Goal: Check status

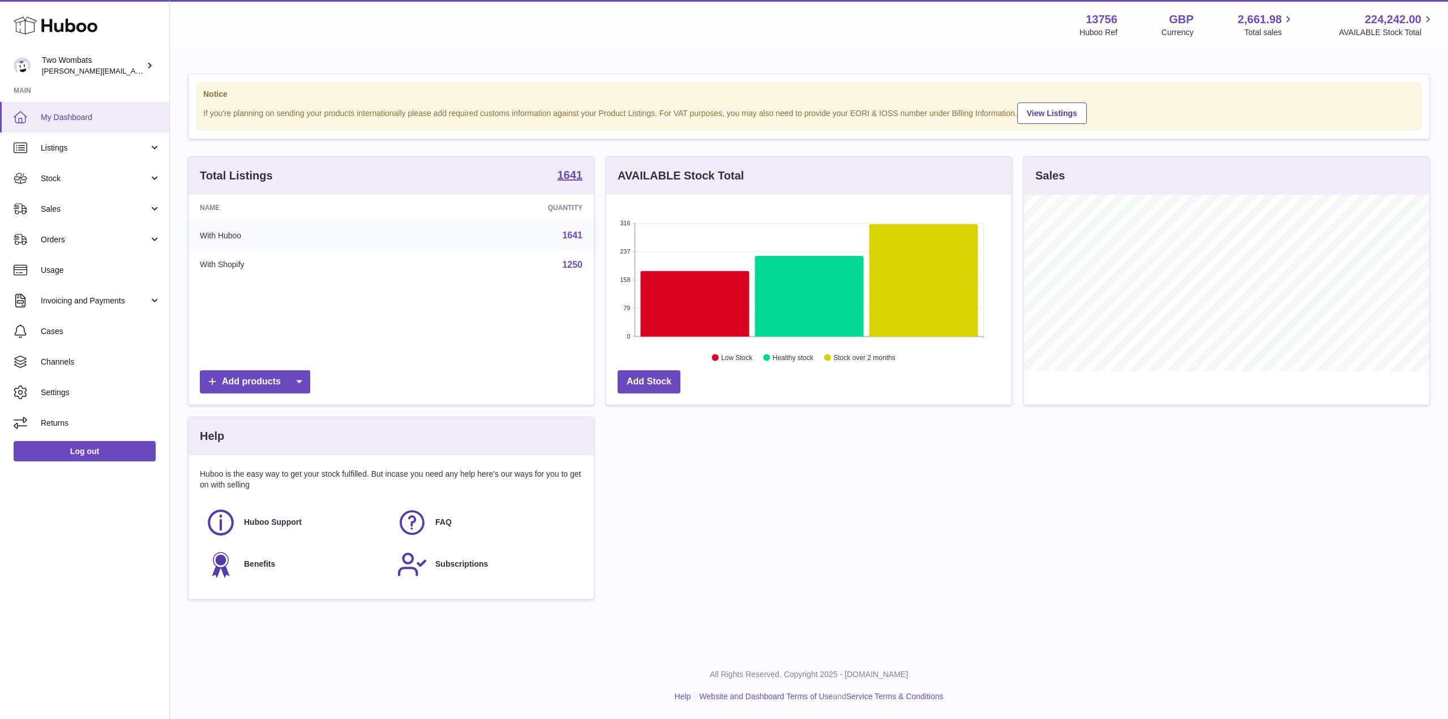
scroll to position [177, 405]
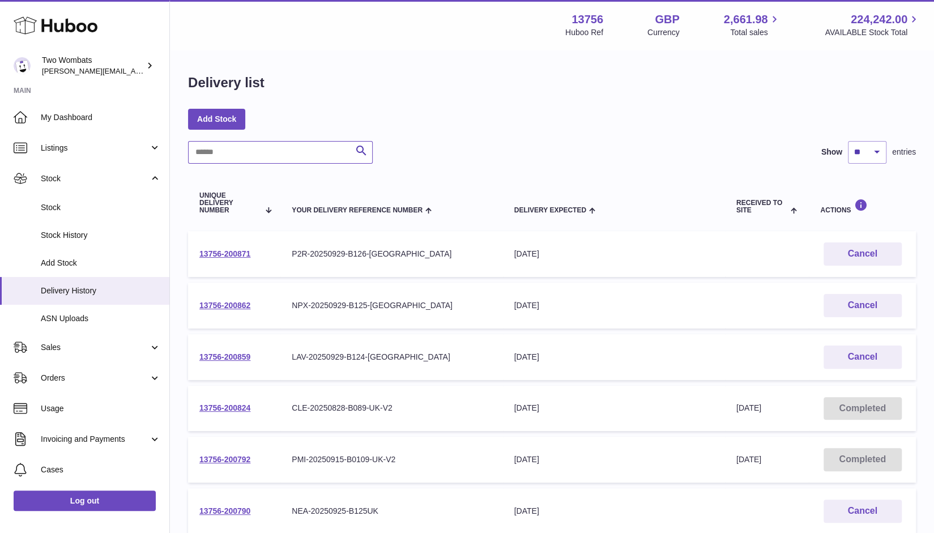
click at [226, 149] on input "text" at bounding box center [280, 152] width 185 height 23
type input "*"
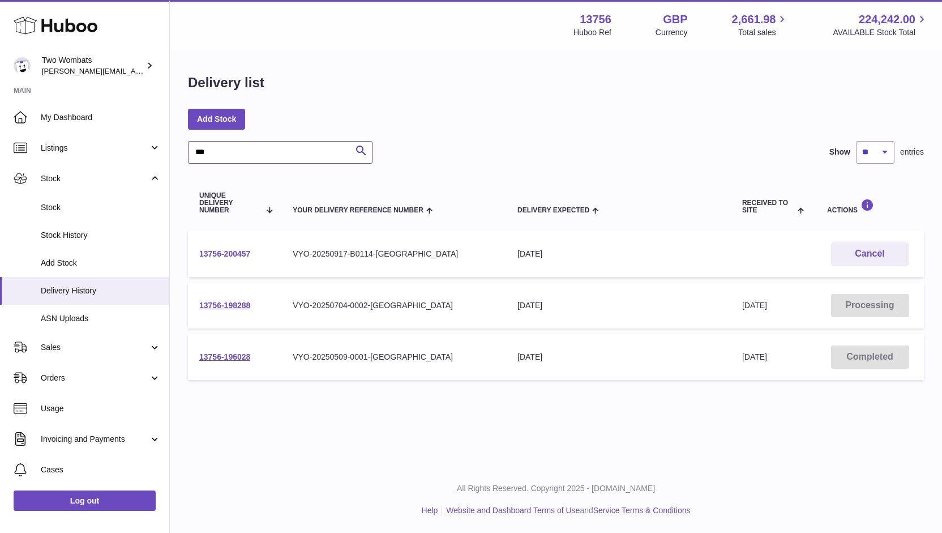
type input "***"
click at [225, 250] on link "13756-200457" at bounding box center [224, 253] width 51 height 9
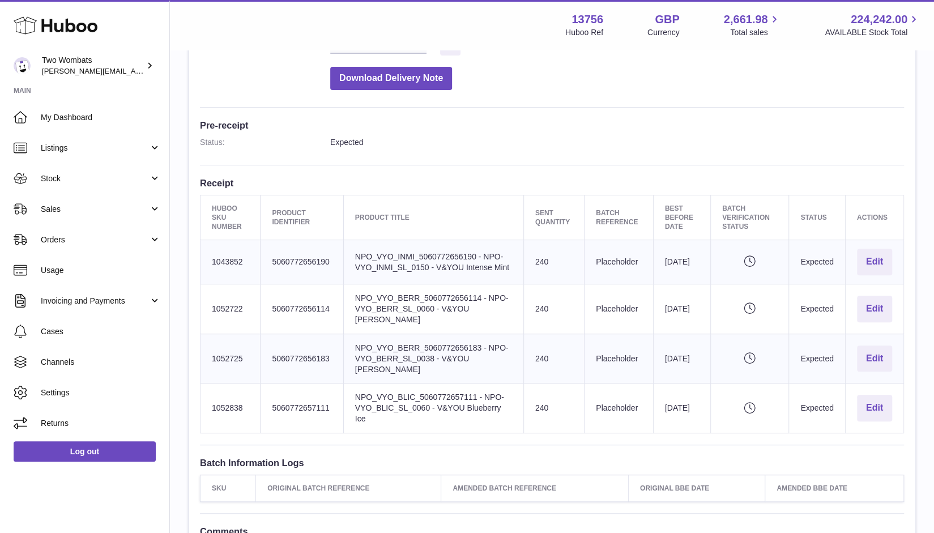
scroll to position [243, 0]
